Goal: Task Accomplishment & Management: Manage account settings

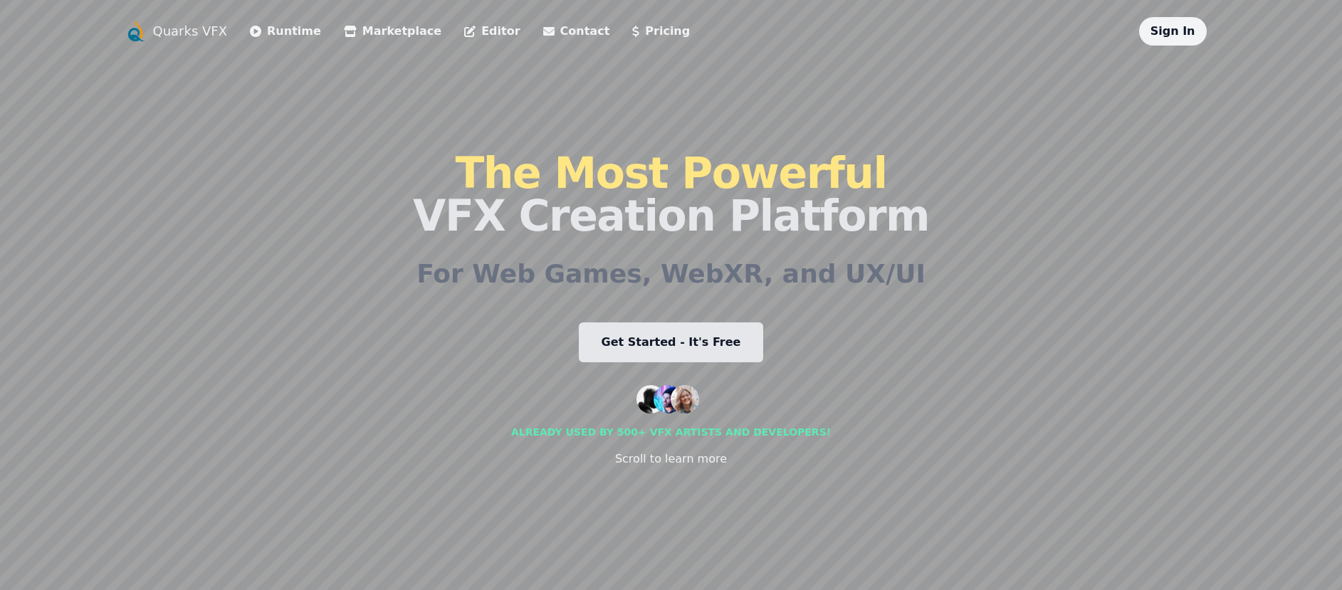
click at [1169, 40] on div "Sign In" at bounding box center [1173, 31] width 68 height 28
click at [1165, 28] on link "Sign In" at bounding box center [1172, 31] width 45 height 14
click at [1164, 36] on link "Sign In" at bounding box center [1172, 31] width 45 height 14
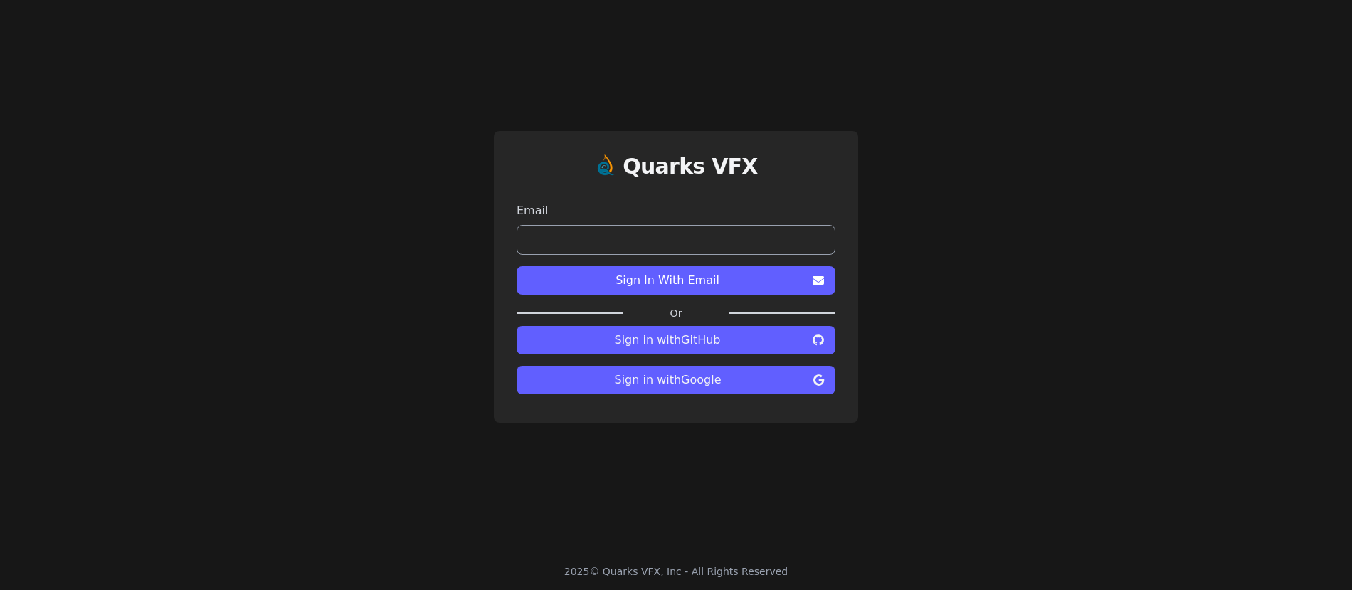
click at [705, 376] on span "Sign in with Google" at bounding box center [668, 380] width 280 height 17
click at [703, 243] on input "email" at bounding box center [676, 240] width 319 height 30
